Goal: Transaction & Acquisition: Purchase product/service

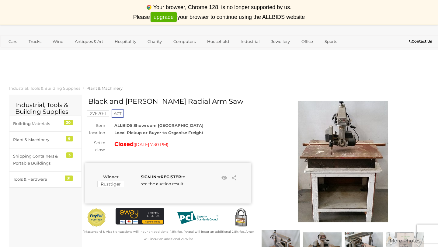
click at [340, 119] on img at bounding box center [344, 162] width 122 height 122
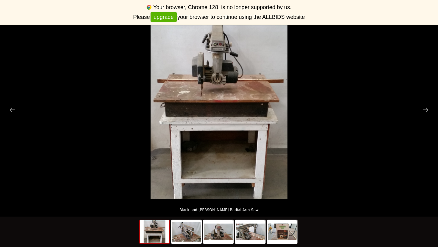
click at [340, 119] on picture at bounding box center [219, 106] width 438 height 185
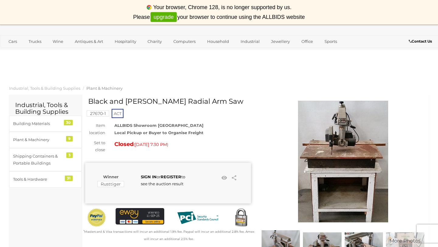
click at [340, 119] on img at bounding box center [344, 162] width 122 height 122
